Goal: Browse casually

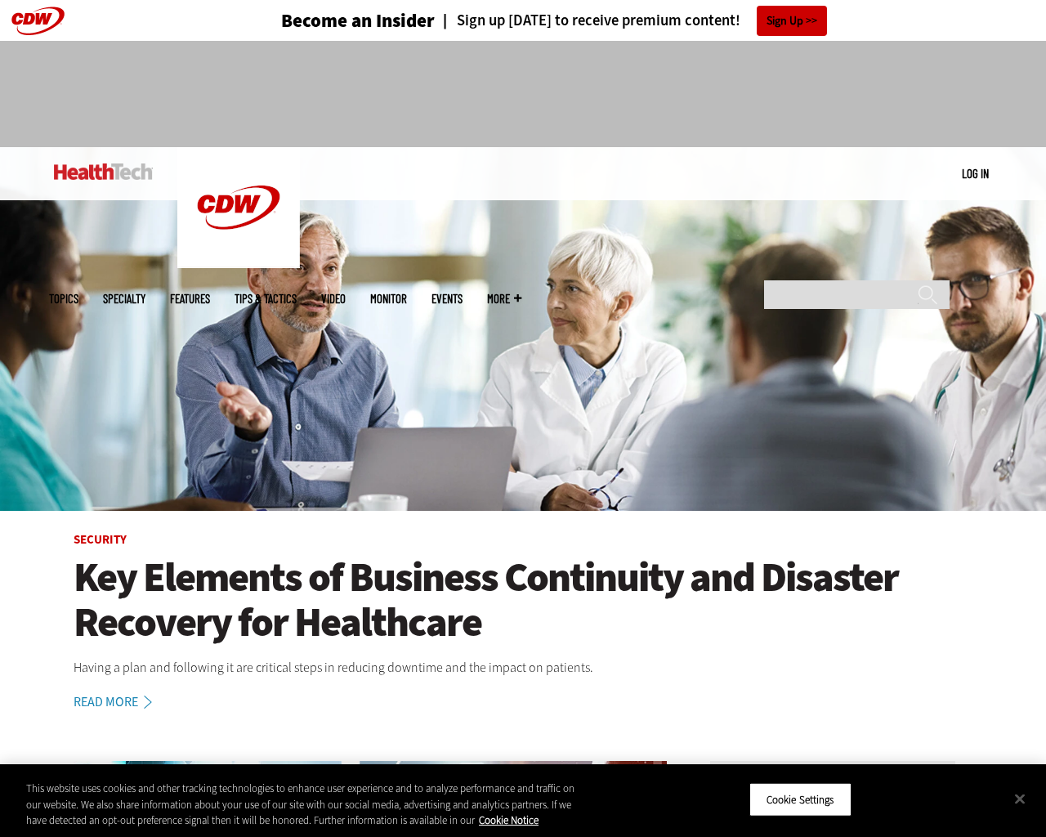
click at [1038, 419] on img at bounding box center [523, 329] width 1046 height 364
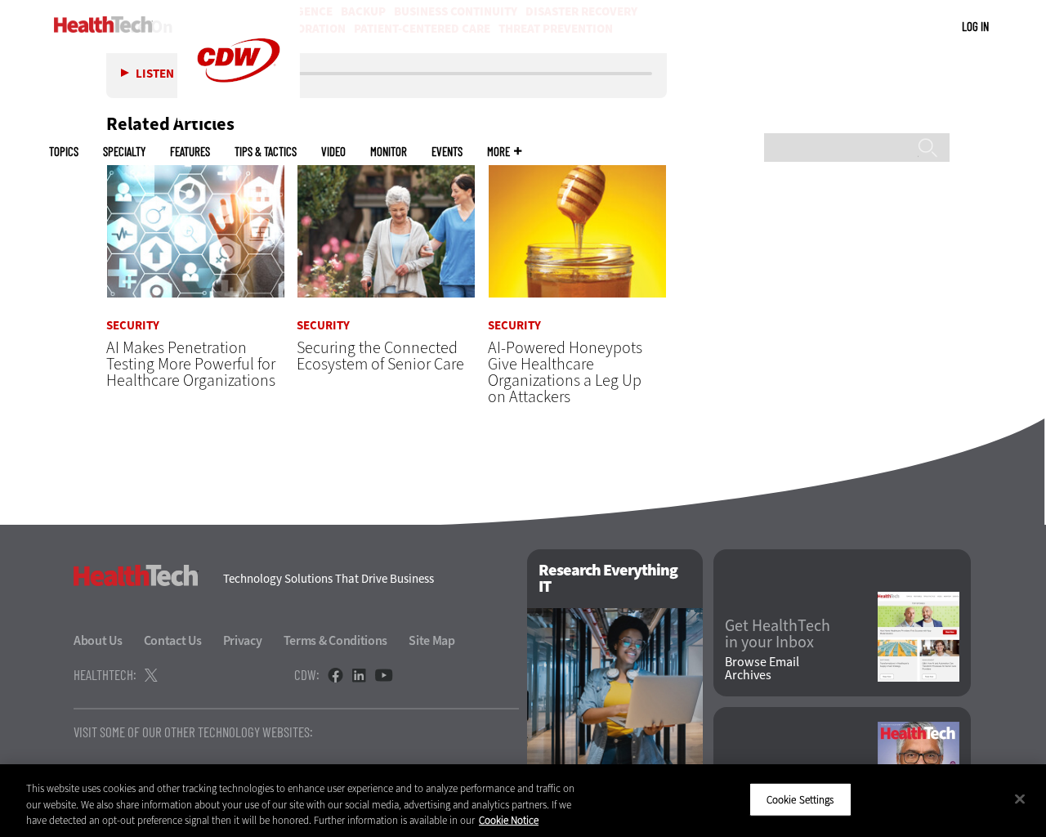
scroll to position [4592, 0]
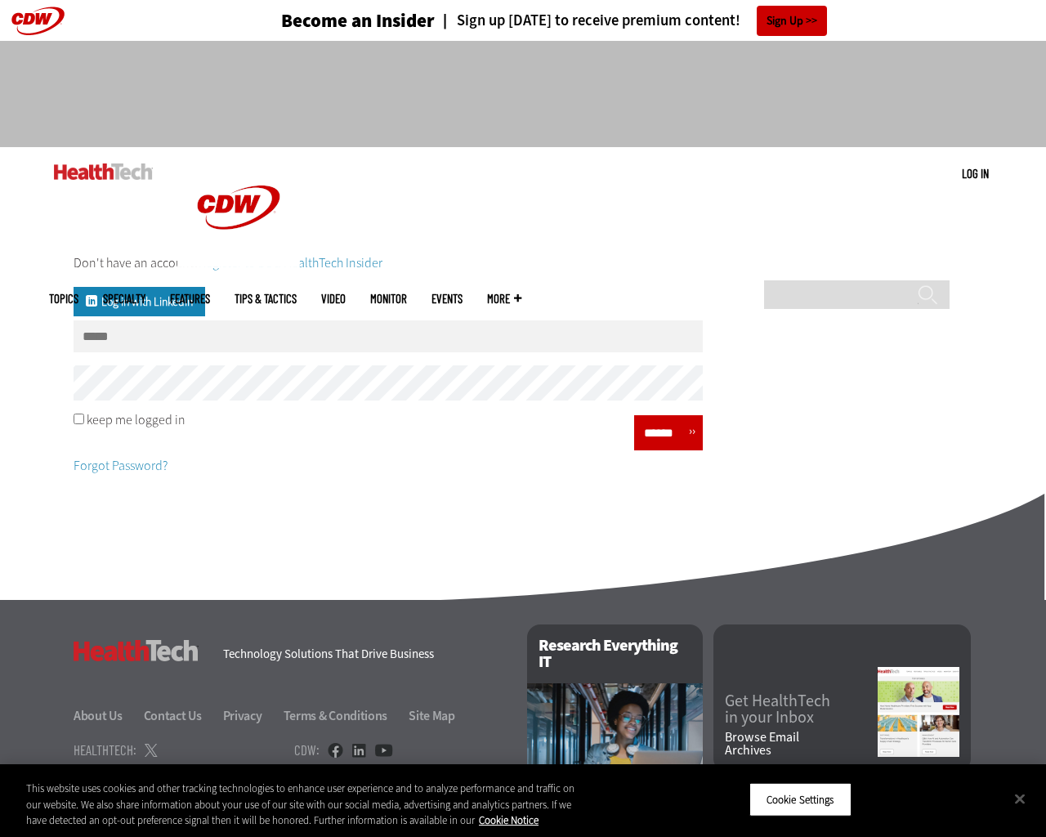
click at [1038, 419] on div "Don't have an account? Register to be a HealthTech Insider Log in with Linkedin…" at bounding box center [523, 363] width 1046 height 301
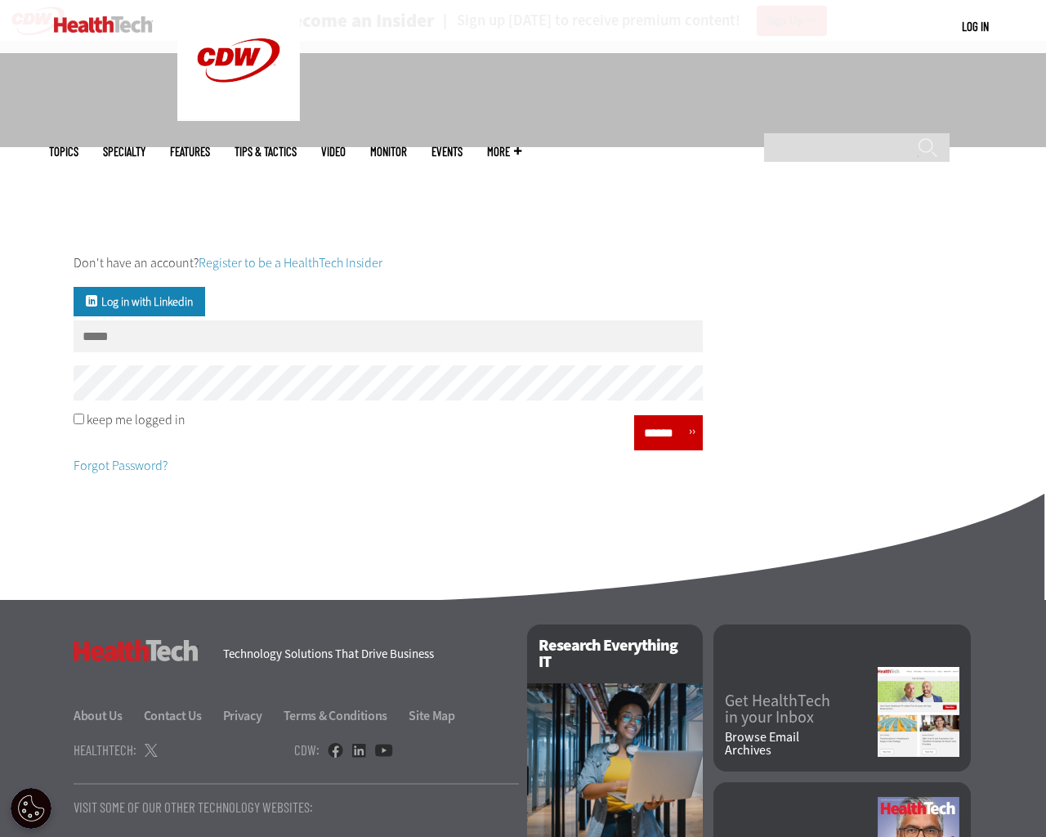
scroll to position [161, 0]
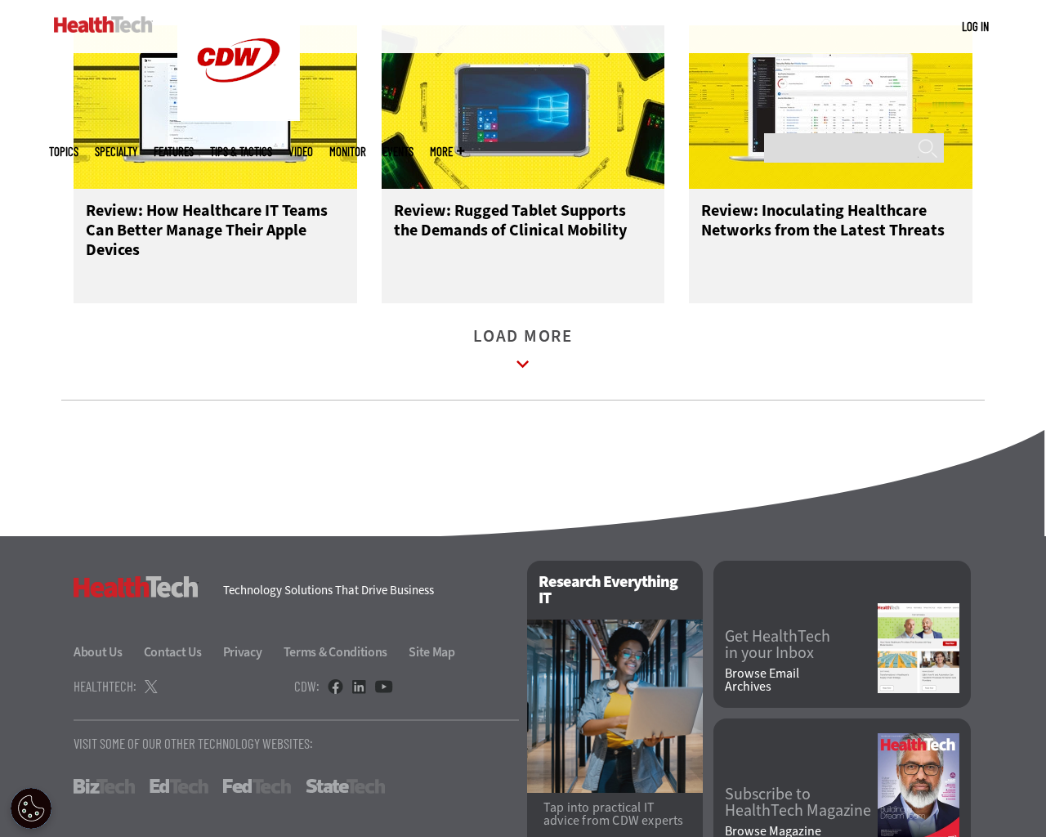
scroll to position [2151, 0]
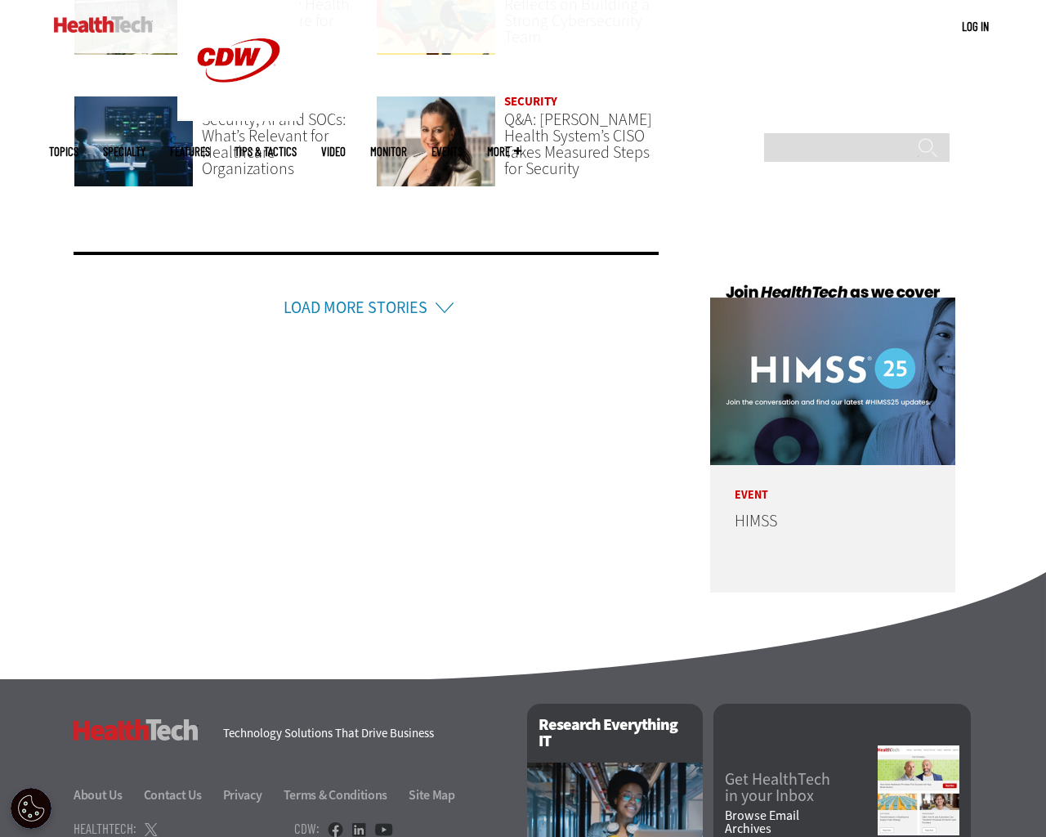
scroll to position [3915, 0]
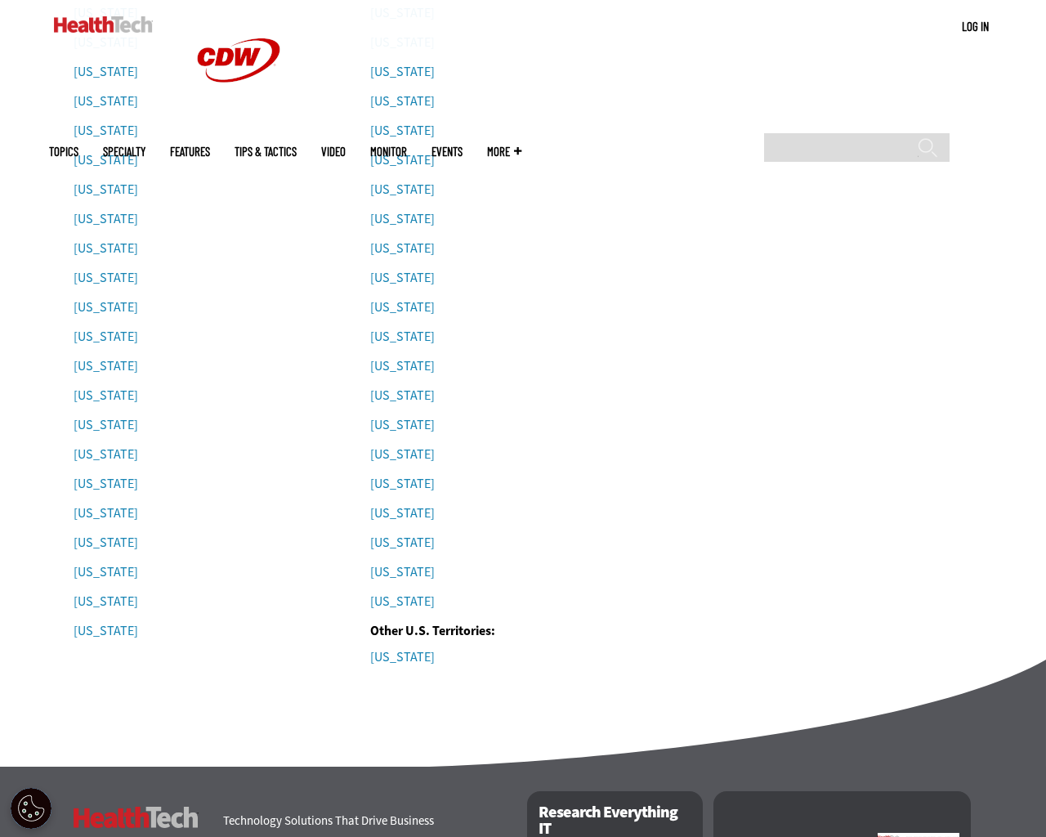
scroll to position [1141, 0]
